Goal: Task Accomplishment & Management: Use online tool/utility

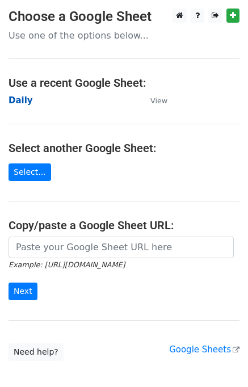
click at [20, 100] on strong "Daily" at bounding box center [21, 100] width 24 height 10
click at [23, 103] on strong "Daily" at bounding box center [21, 100] width 24 height 10
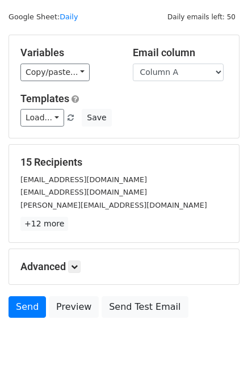
scroll to position [52, 0]
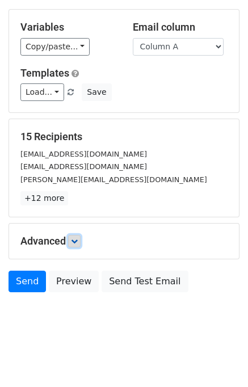
click at [81, 237] on link at bounding box center [74, 241] width 12 height 12
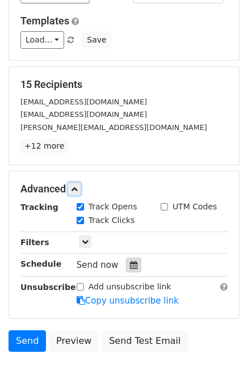
scroll to position [136, 0]
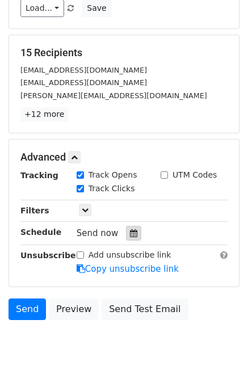
click at [130, 234] on icon at bounding box center [133, 233] width 7 height 8
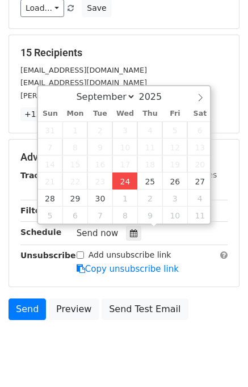
type input "2025-09-24 15:29"
type input "03"
type input "29"
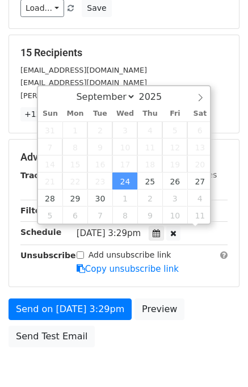
scroll to position [0, 0]
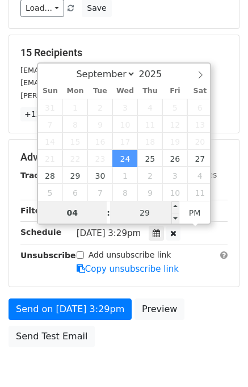
type input "04"
type input "2025-09-24 16:29"
click at [135, 207] on input "29" at bounding box center [144, 213] width 69 height 23
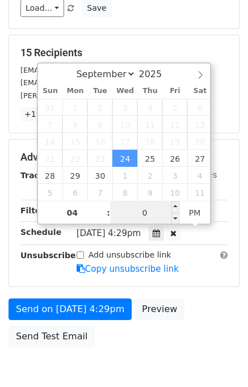
type input "00"
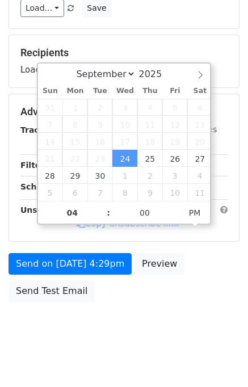
type input "2025-09-24 16:00"
click at [213, 281] on div "Send on Sep 24 at 4:29pm Preview Send Test Email" at bounding box center [124, 280] width 248 height 54
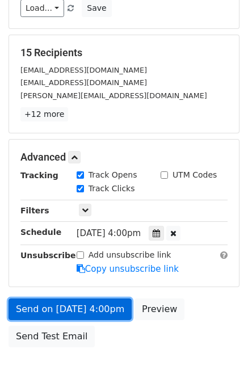
click at [111, 301] on link "Send on Sep 24 at 4:00pm" at bounding box center [70, 310] width 123 height 22
click at [91, 302] on link "Send on Sep 24 at 4:00pm" at bounding box center [70, 310] width 123 height 22
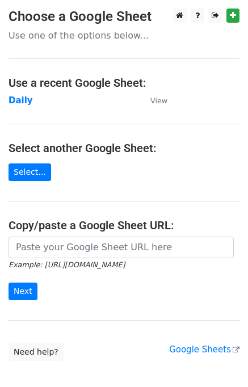
click at [24, 108] on main "Choose a Google Sheet Use one of the options below... Use a recent Google Sheet…" at bounding box center [124, 185] width 248 height 353
click at [20, 100] on strong "Daily" at bounding box center [21, 100] width 24 height 10
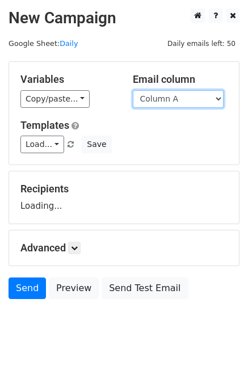
click at [158, 103] on select "Column A Column B Column C" at bounding box center [178, 99] width 91 height 18
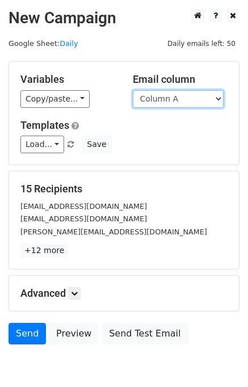
drag, startPoint x: 169, startPoint y: 99, endPoint x: 169, endPoint y: 106, distance: 7.4
click at [169, 99] on select "Column A Column B Column C" at bounding box center [178, 99] width 91 height 18
select select "Column B"
click at [133, 90] on select "Column A Column B Column C" at bounding box center [178, 99] width 91 height 18
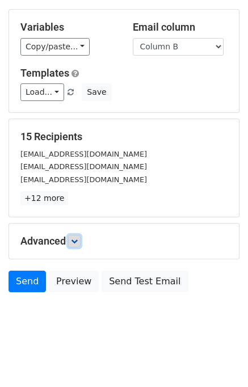
click at [79, 235] on link at bounding box center [74, 241] width 12 height 12
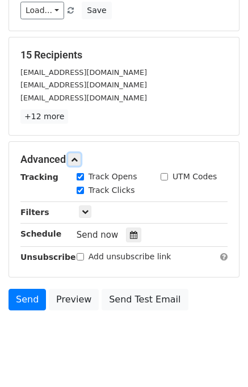
scroll to position [134, 0]
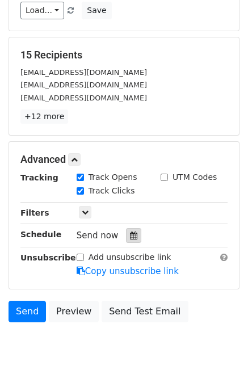
click at [130, 234] on icon at bounding box center [133, 236] width 7 height 8
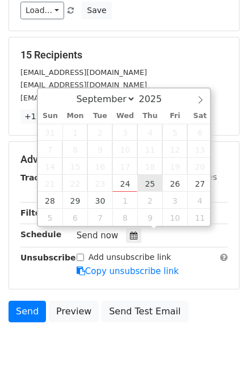
type input "2025-09-25 12:00"
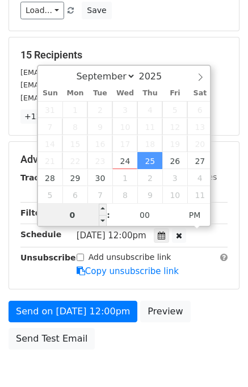
type input "05"
type input "2025-09-25 17:00"
click at [208, 309] on div "Send on Sep 25 at 12:00pm Preview Send Test Email" at bounding box center [124, 328] width 248 height 54
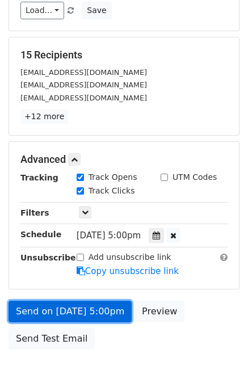
click at [79, 308] on link "Send on Sep 25 at 5:00pm" at bounding box center [70, 312] width 123 height 22
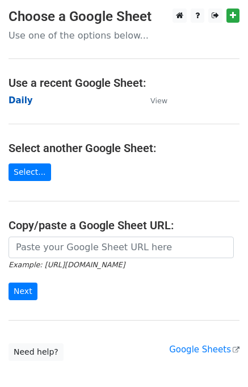
click at [24, 100] on strong "Daily" at bounding box center [21, 100] width 24 height 10
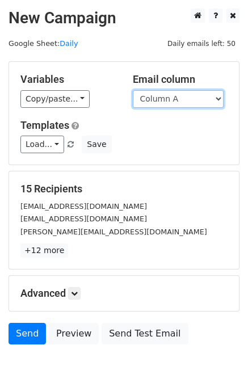
click at [164, 96] on select "Column A Column B Column C" at bounding box center [178, 99] width 91 height 18
select select "Column C"
click at [133, 90] on select "Column A Column B Column C" at bounding box center [178, 99] width 91 height 18
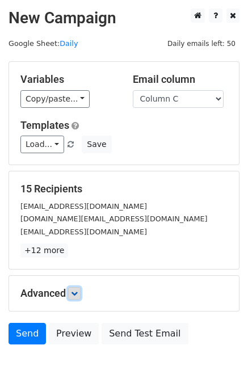
click at [78, 293] on icon at bounding box center [74, 293] width 7 height 7
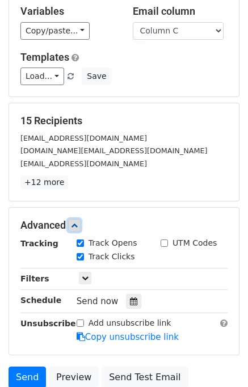
scroll to position [125, 0]
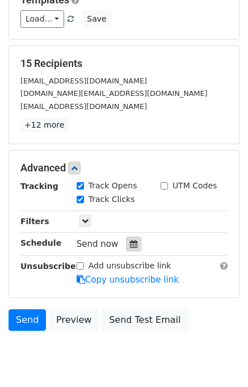
click at [131, 241] on icon at bounding box center [133, 244] width 7 height 8
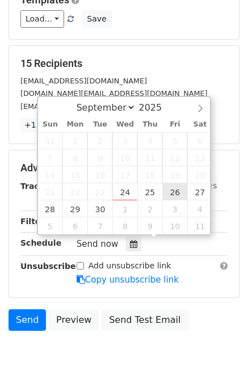
type input "[DATE] 12:00"
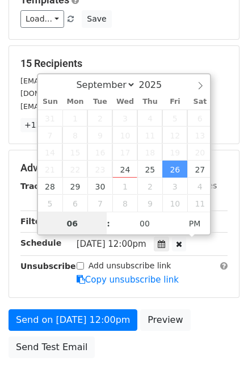
type input "06"
type input "[DATE] 18:00"
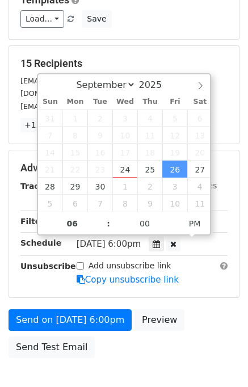
click at [200, 300] on form "Variables Copy/paste... {{Column A}} {{Column B}} {{Column C}} Email column Col…" at bounding box center [124, 150] width 231 height 428
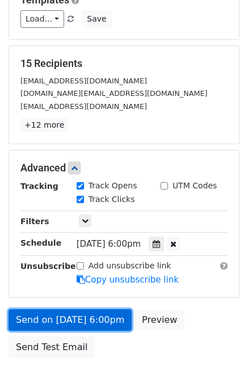
click at [79, 315] on link "Send on [DATE] 6:00pm" at bounding box center [70, 320] width 123 height 22
